Goal: Task Accomplishment & Management: Use online tool/utility

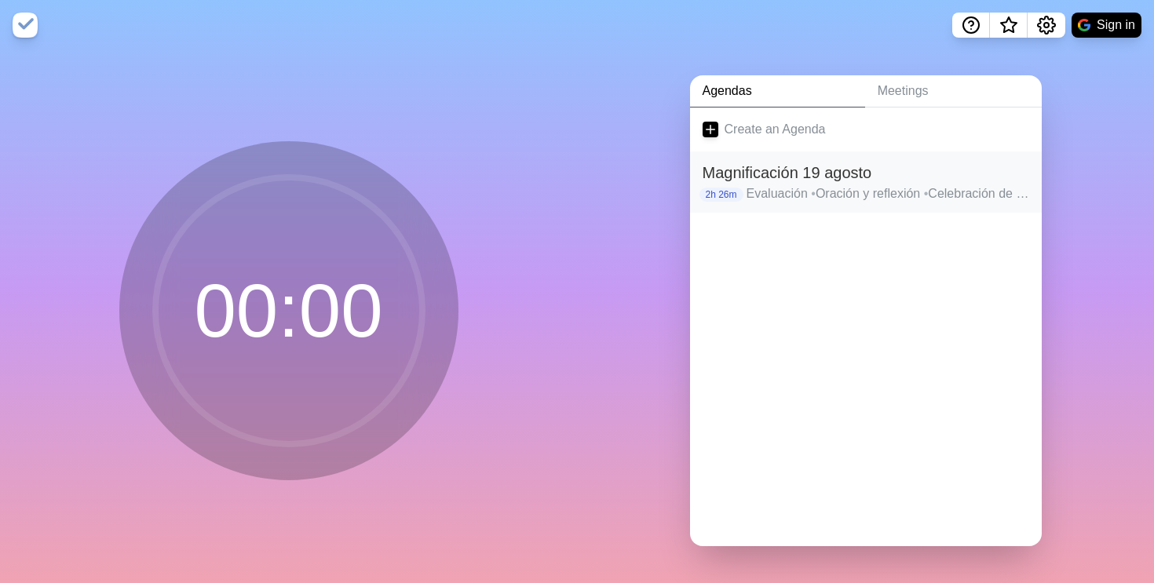
click at [817, 176] on h2 "Magnificación 19 agosto" at bounding box center [865, 173] width 326 height 24
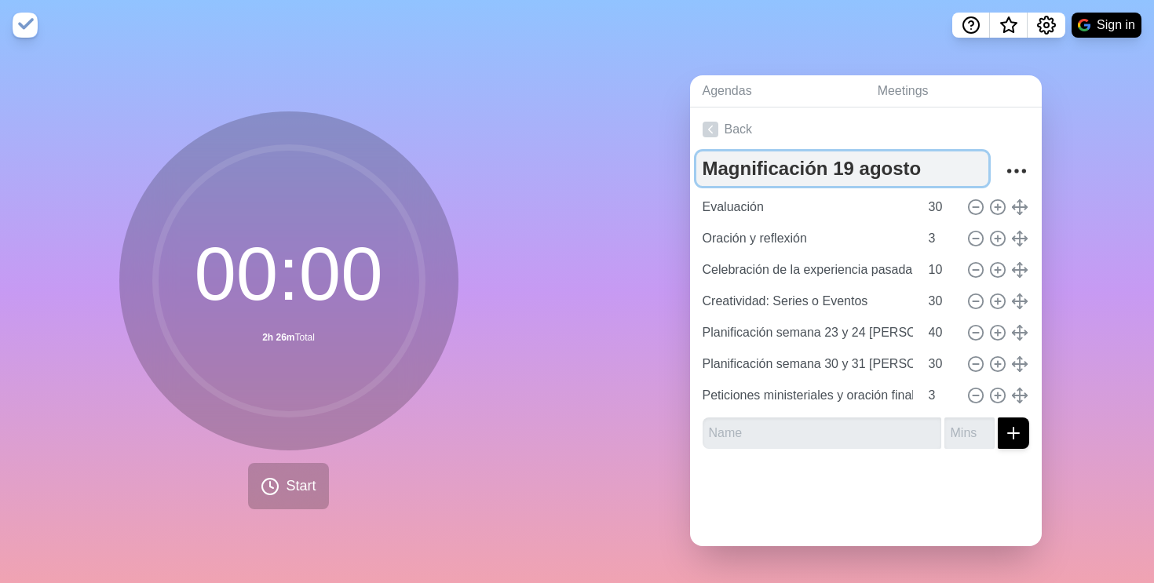
click at [851, 173] on textarea "Magnificación 19 agosto" at bounding box center [842, 168] width 292 height 35
click at [846, 170] on textarea "Magnificación 19 agosto" at bounding box center [842, 168] width 292 height 35
type textarea "Magnificación 26 agosto"
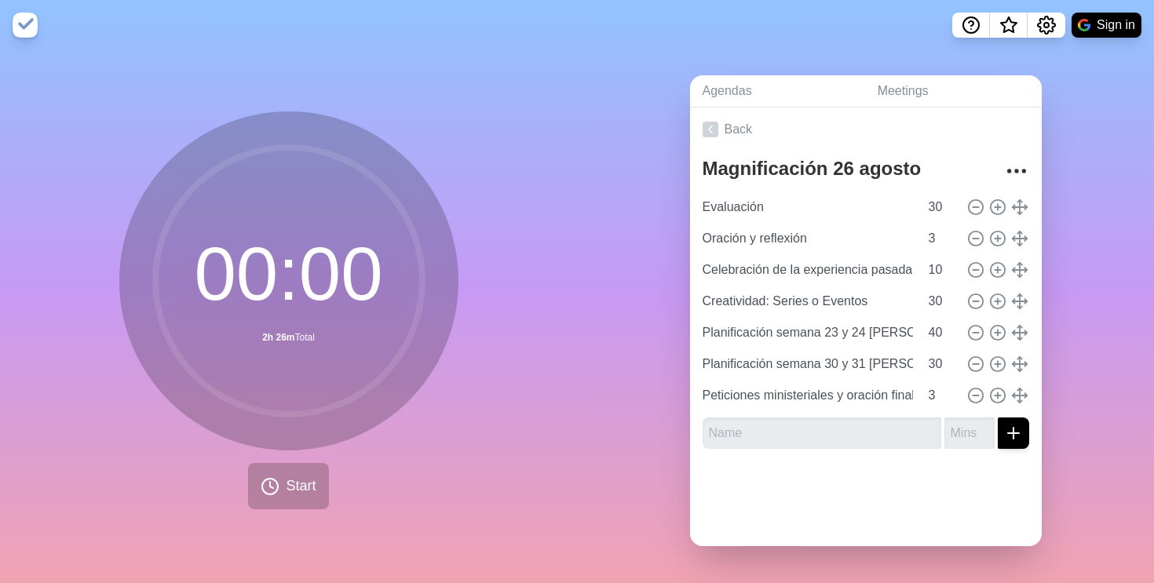
click at [852, 502] on div at bounding box center [866, 492] width 352 height 63
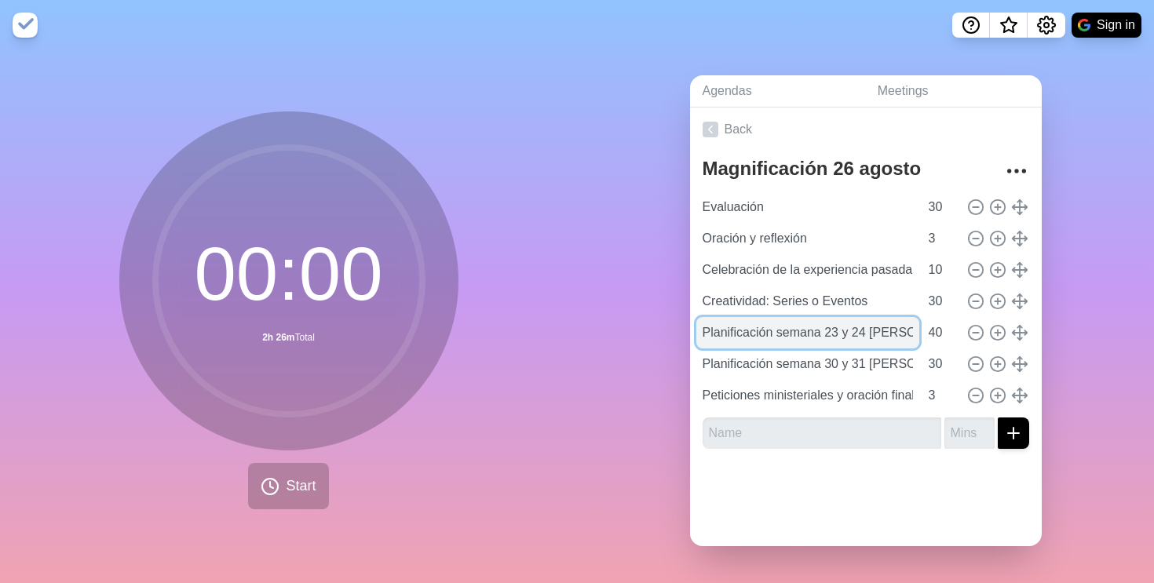
click at [842, 329] on input "Planificación semana 23 y 24 [PERSON_NAME]" at bounding box center [807, 332] width 223 height 31
click at [839, 329] on input "Planificación semana 23 y 24 [PERSON_NAME]" at bounding box center [807, 332] width 223 height 31
type input "Planificación semana 30 y 31 [PERSON_NAME]"
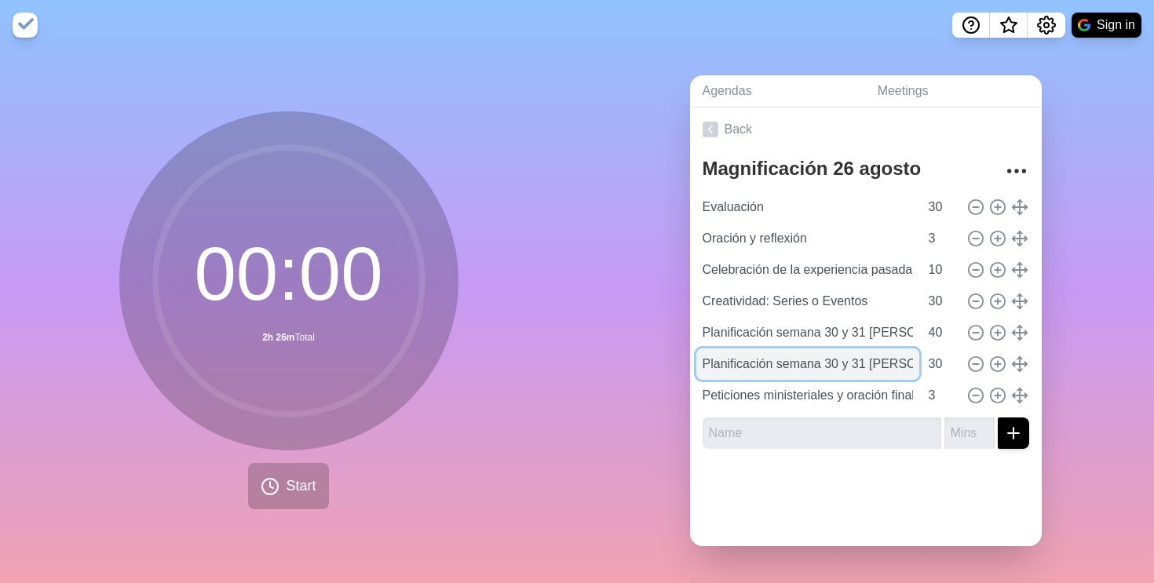
click at [839, 363] on input "Planificación semana 30 y 31 [PERSON_NAME]" at bounding box center [807, 363] width 223 height 31
type input "Planificación semana 6 y 7 de septiembre"
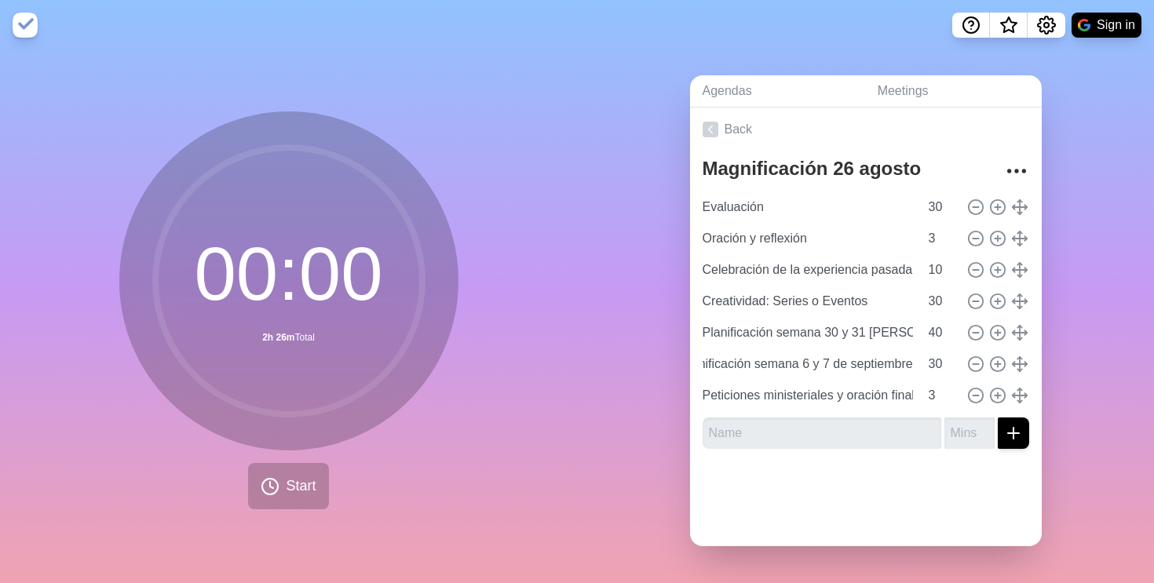
click at [800, 480] on div at bounding box center [866, 492] width 352 height 63
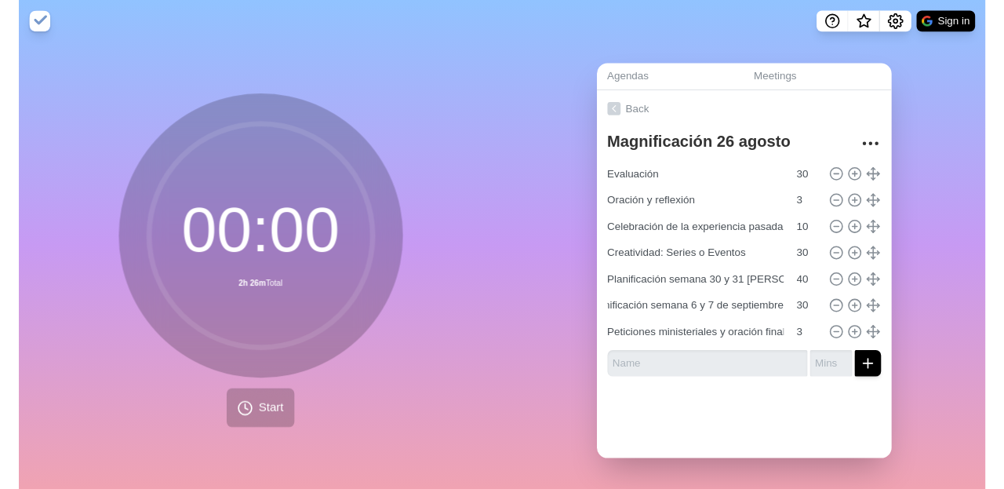
scroll to position [0, 0]
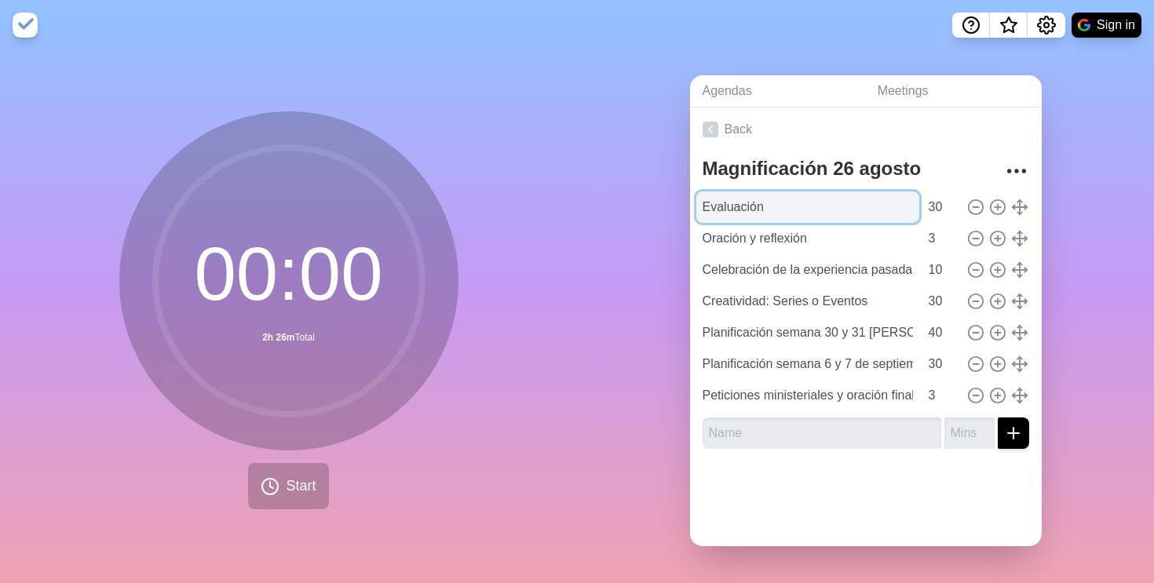
click at [731, 213] on input "Evaluación" at bounding box center [807, 206] width 223 height 31
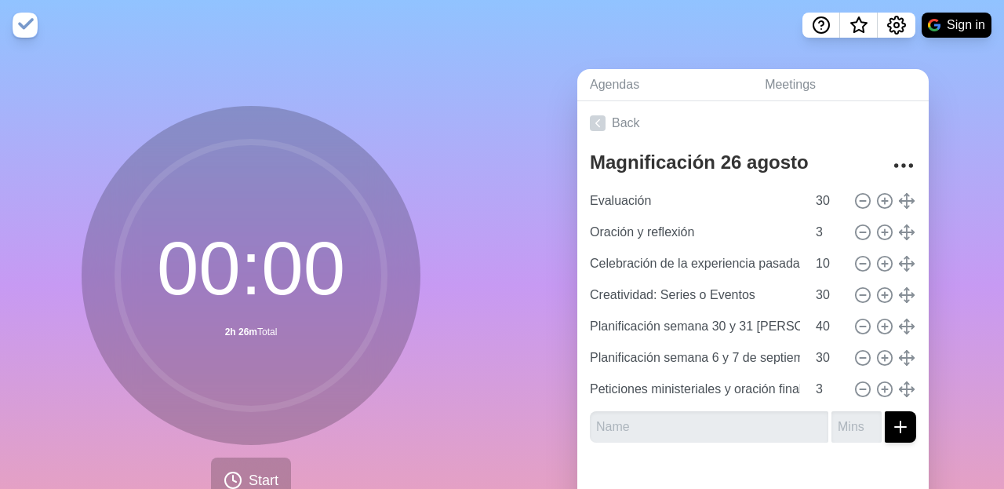
click at [449, 386] on div "00 : 00 2h 26m Total Start" at bounding box center [251, 310] width 502 height 521
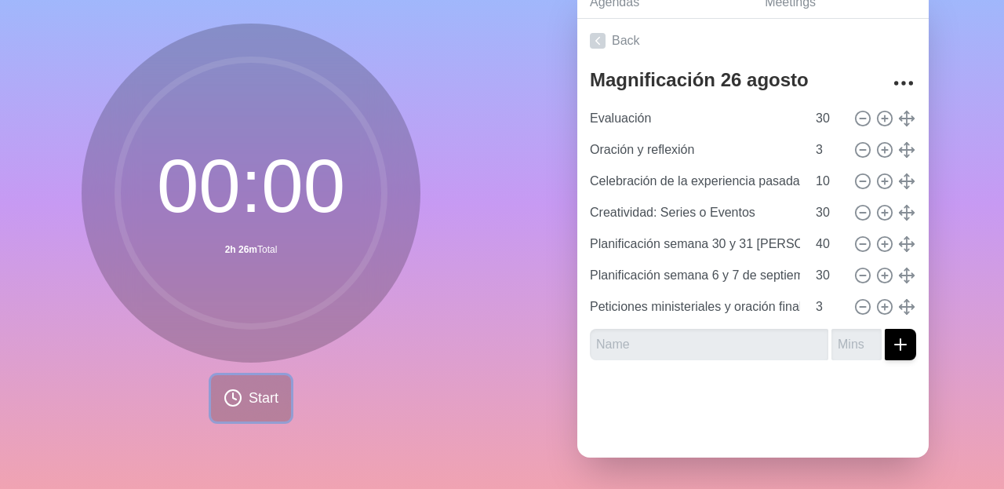
click at [249, 406] on span "Start" at bounding box center [264, 398] width 30 height 21
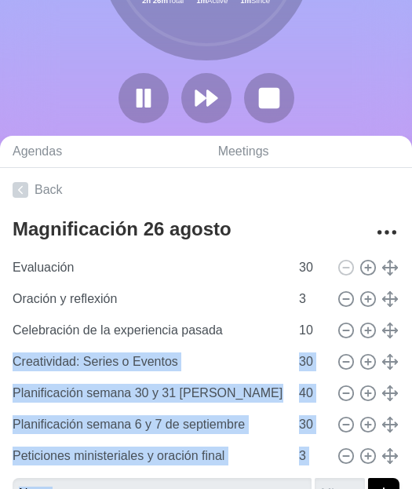
scroll to position [298, 0]
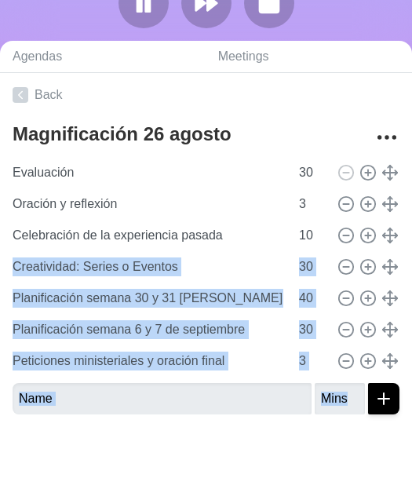
drag, startPoint x: 361, startPoint y: 484, endPoint x: 370, endPoint y: 596, distance: 111.8
click at [370, 490] on html "Sign in 2 % Evaluación 29 : 29 2h 26m Total 1m Active 1m Since Agendas Meetings…" at bounding box center [206, 96] width 412 height 788
click at [257, 460] on div at bounding box center [206, 458] width 412 height 63
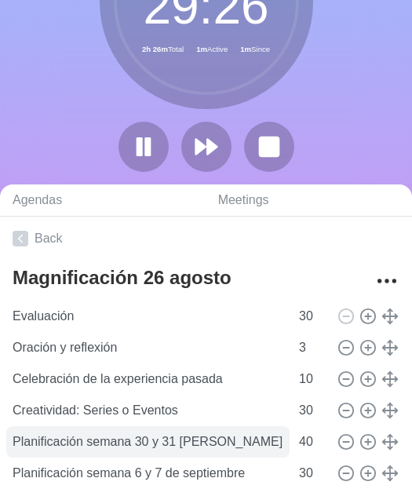
scroll to position [0, 0]
